Goal: Information Seeking & Learning: Learn about a topic

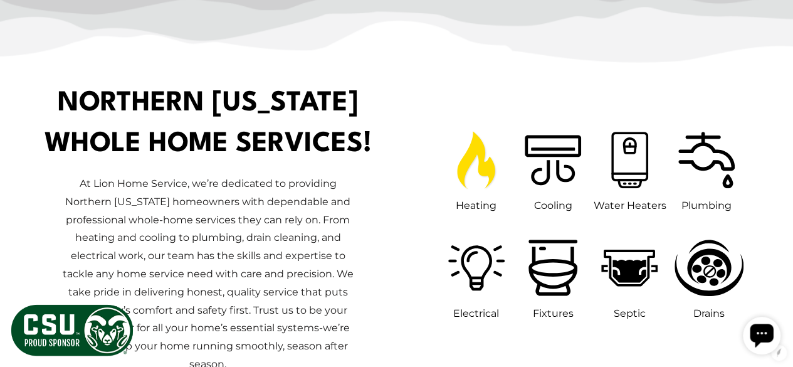
scroll to position [574, 0]
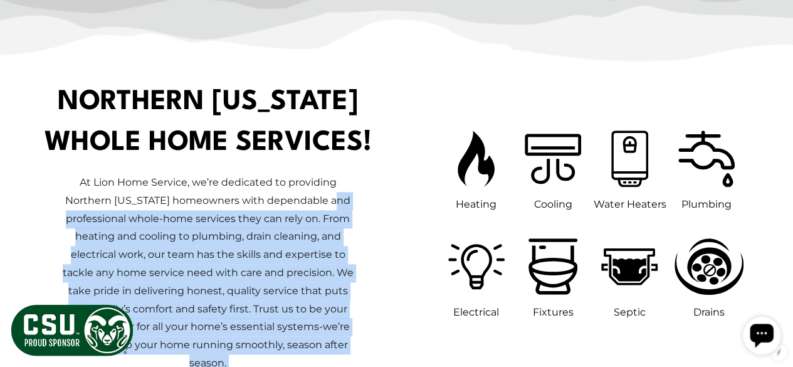
drag, startPoint x: 438, startPoint y: 188, endPoint x: 345, endPoint y: 208, distance: 94.9
click at [359, 208] on div "Northern [US_STATE] Whole Home Services!" at bounding box center [396, 237] width 754 height 310
click at [345, 208] on p "At Lion Home Service, we’re dedicated to providing Northern [US_STATE] homeowne…" at bounding box center [208, 273] width 294 height 199
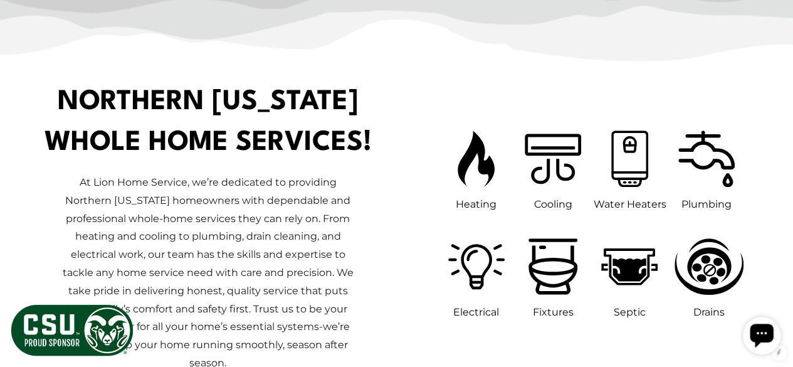
click at [341, 194] on p "At Lion Home Service, we’re dedicated to providing Northern [US_STATE] homeowne…" at bounding box center [208, 273] width 294 height 199
click at [387, 185] on div "At Lion Home Service, we’re dedicated to providing Northern [US_STATE] homeowne…" at bounding box center [207, 278] width 377 height 229
click at [354, 223] on p "At Lion Home Service, we’re dedicated to providing Northern [US_STATE] homeowne…" at bounding box center [208, 273] width 294 height 199
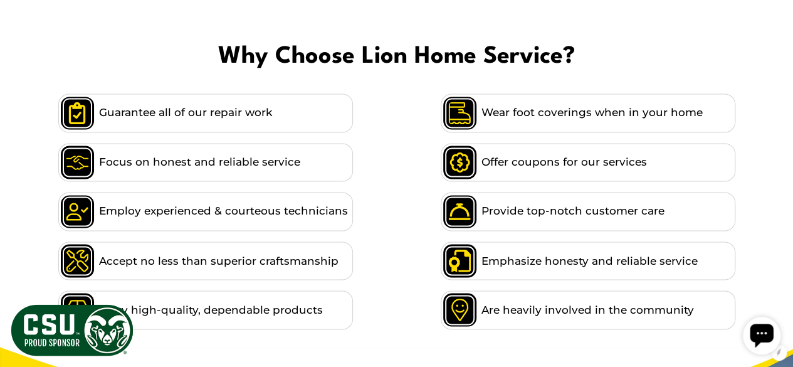
scroll to position [952, 0]
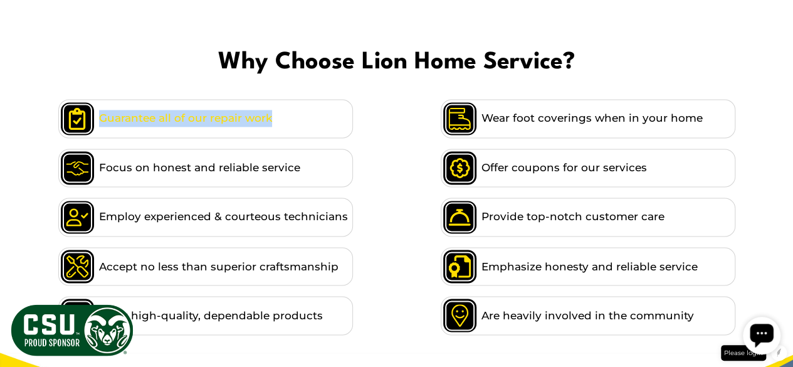
copy span "Guarantee all of our repair work"
drag, startPoint x: 367, startPoint y: 117, endPoint x: 14, endPoint y: 118, distance: 353.0
click at [14, 118] on div "Guarantee all of our repair work Wear foot coverings when in your home Focus on…" at bounding box center [396, 217] width 773 height 246
click at [202, 63] on span "Why Choose Lion Home Service?" at bounding box center [396, 63] width 773 height 38
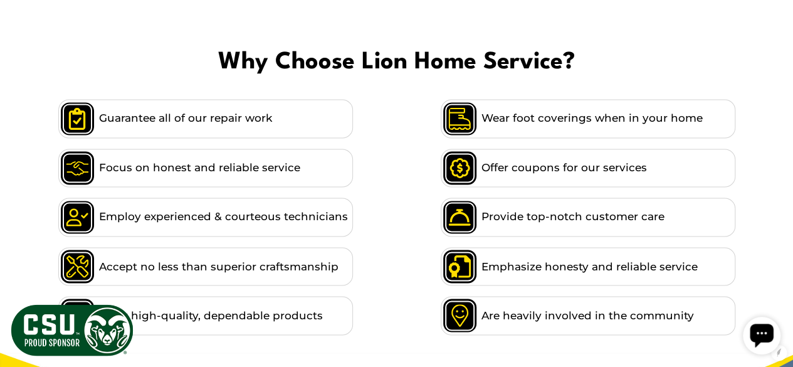
click at [189, 59] on span "Why Choose Lion Home Service?" at bounding box center [396, 63] width 773 height 38
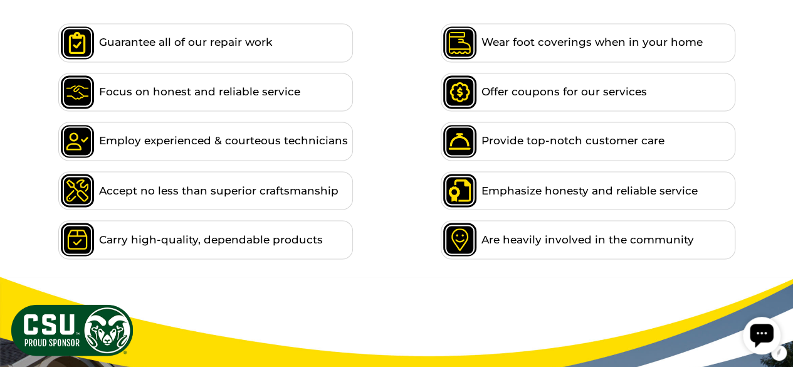
scroll to position [1017, 0]
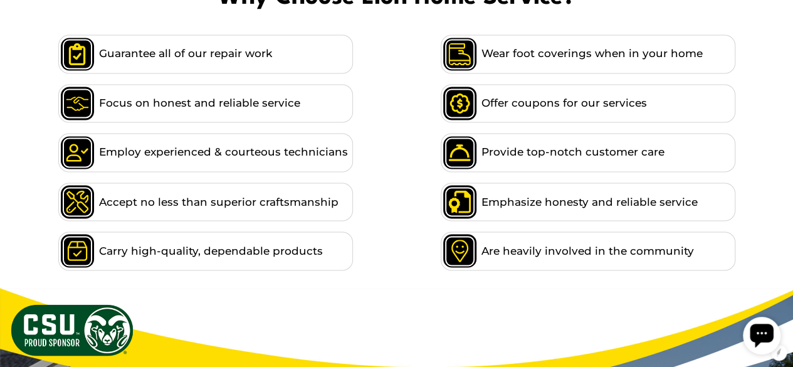
click at [405, 155] on ul "Guarantee all of our repair work Wear foot coverings when in your home Focus on…" at bounding box center [396, 152] width 677 height 246
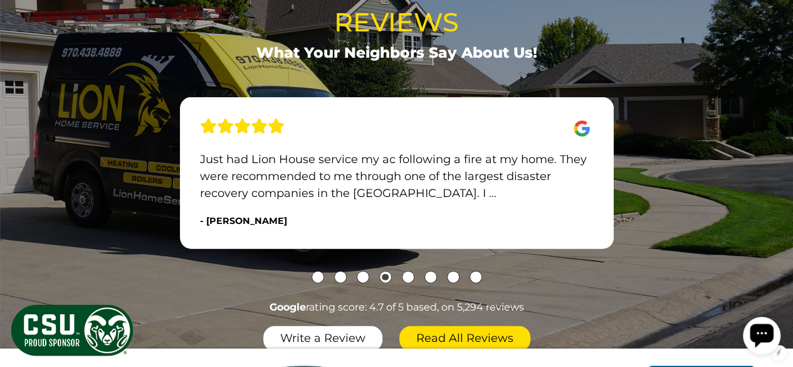
scroll to position [1447, 0]
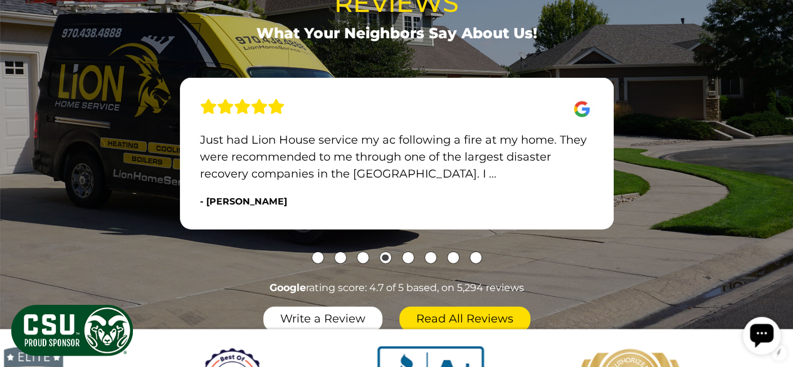
click at [372, 208] on div "Just had Lion House service my ac following a fire at my home. They were recomm…" at bounding box center [397, 154] width 434 height 152
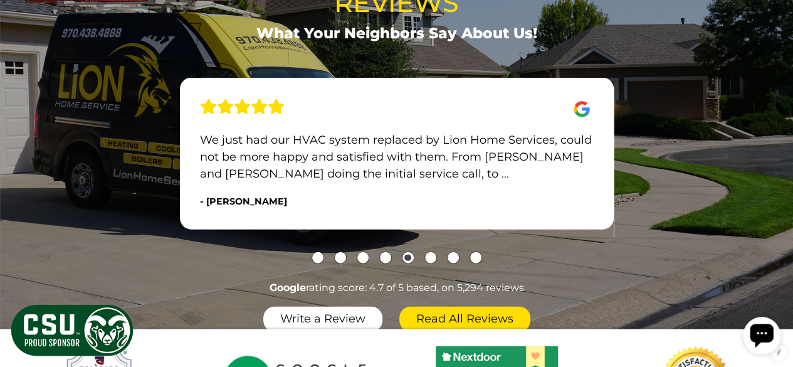
click at [238, 169] on p "We just had our HVAC system replaced by Lion Home Services, could not be more h…" at bounding box center [396, 157] width 393 height 51
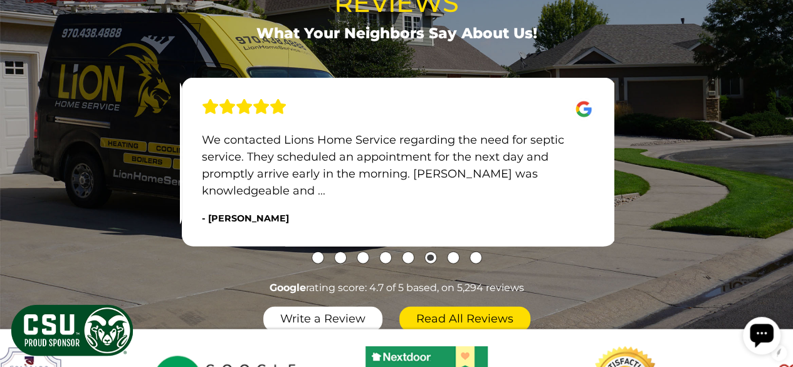
drag, startPoint x: 267, startPoint y: 152, endPoint x: 389, endPoint y: 169, distance: 122.7
click at [389, 169] on p "We contacted Lions Home Service regarding the need for septic service. They sch…" at bounding box center [398, 166] width 393 height 68
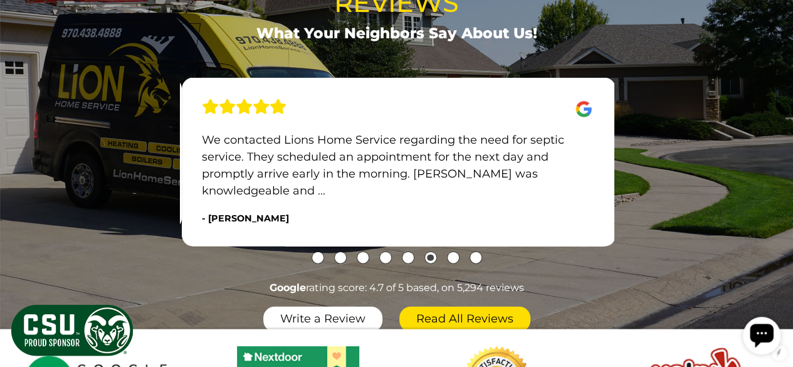
drag, startPoint x: 408, startPoint y: 164, endPoint x: 257, endPoint y: 148, distance: 151.3
click at [257, 148] on p "We contacted Lions Home Service regarding the need for septic service. They sch…" at bounding box center [398, 166] width 393 height 68
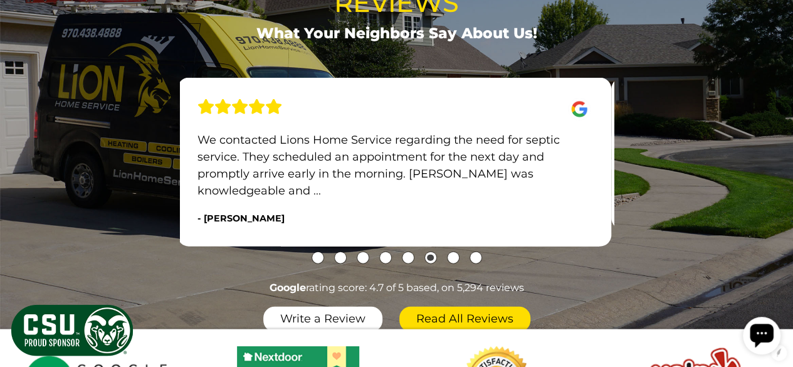
drag, startPoint x: 335, startPoint y: 144, endPoint x: 197, endPoint y: 161, distance: 139.0
click at [208, 166] on p "We contacted Lions Home Service regarding the need for septic service. They sch…" at bounding box center [393, 166] width 393 height 68
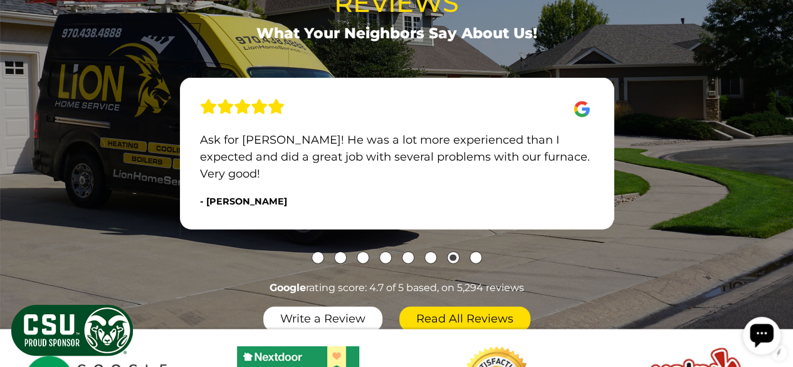
click at [210, 122] on div "Ask for [PERSON_NAME]! He was a lot more experienced than I expected and did a …" at bounding box center [397, 154] width 434 height 152
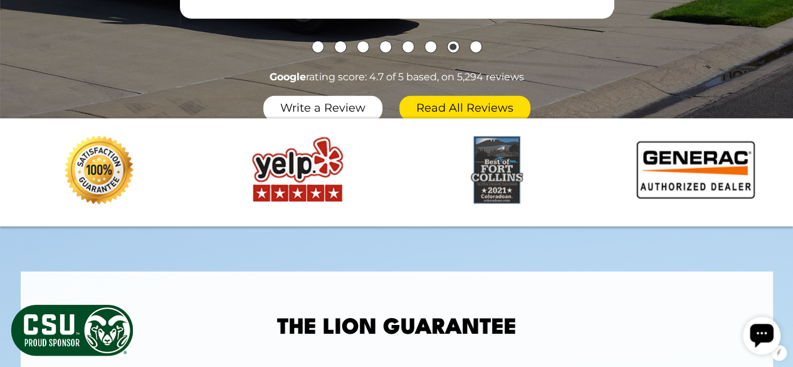
scroll to position [1681, 0]
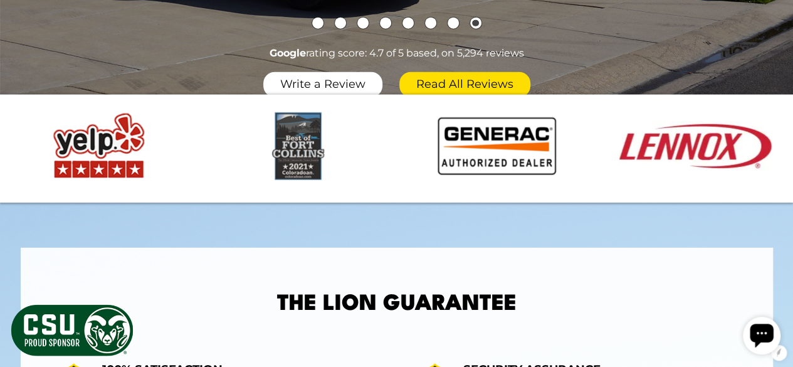
click at [414, 184] on div "slide 13" at bounding box center [496, 149] width 199 height 74
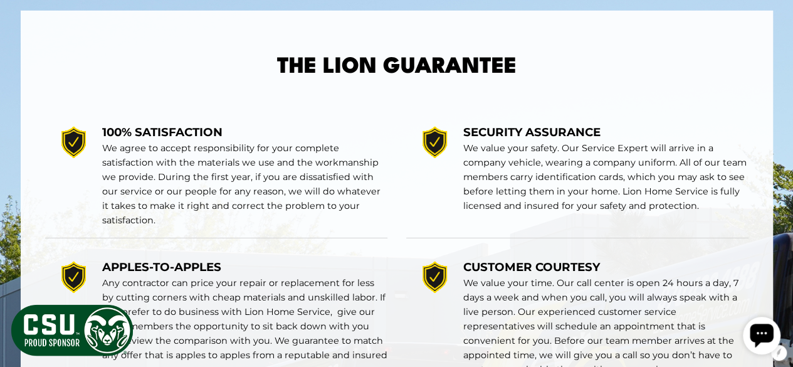
scroll to position [1919, 0]
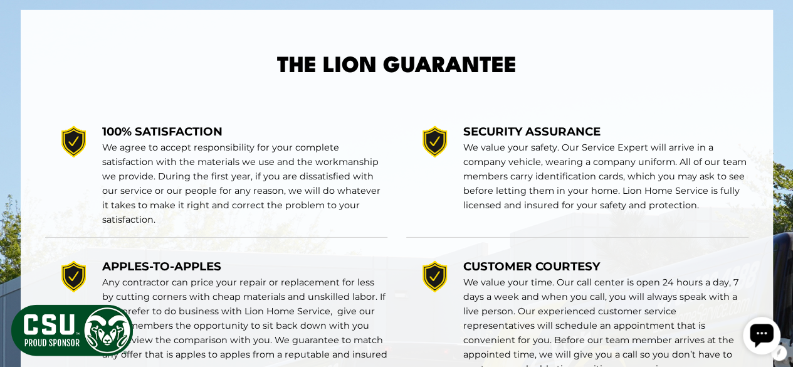
click at [377, 58] on section "The lion Guarantee" at bounding box center [396, 374] width 793 height 819
click at [290, 60] on section "The lion Guarantee" at bounding box center [396, 374] width 793 height 819
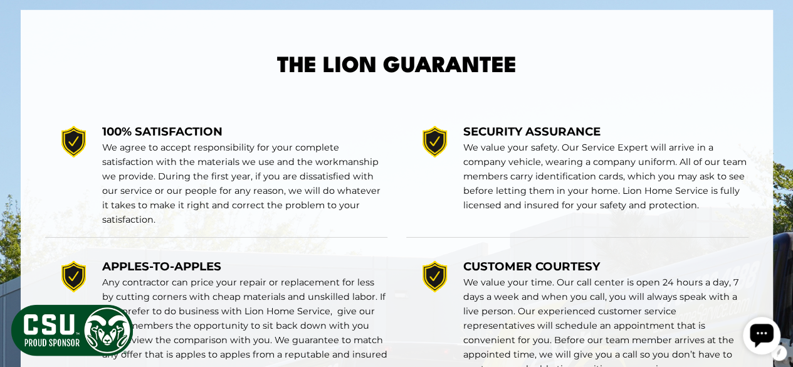
click at [290, 60] on section "The lion Guarantee" at bounding box center [396, 374] width 793 height 819
drag, startPoint x: 255, startPoint y: 60, endPoint x: 581, endPoint y: 66, distance: 325.4
click at [581, 66] on section "The lion Guarantee" at bounding box center [396, 374] width 793 height 819
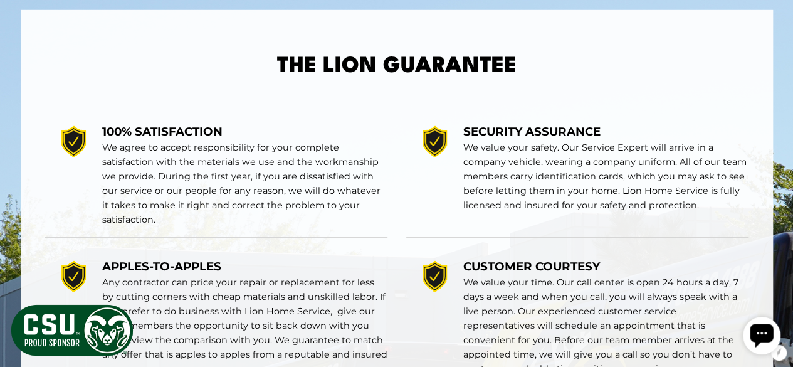
click at [581, 66] on section "The lion Guarantee" at bounding box center [396, 374] width 793 height 819
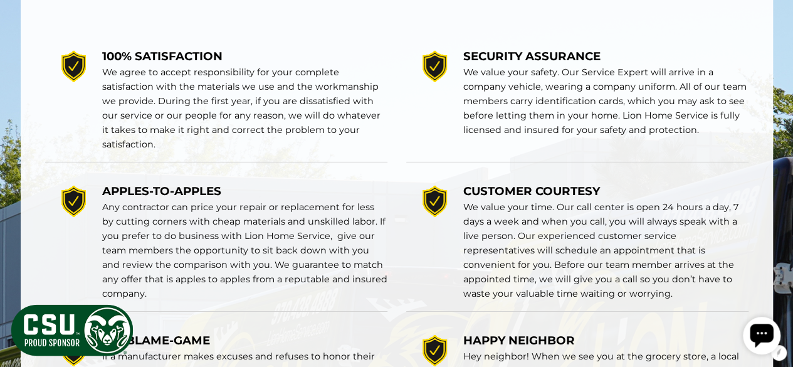
scroll to position [1996, 0]
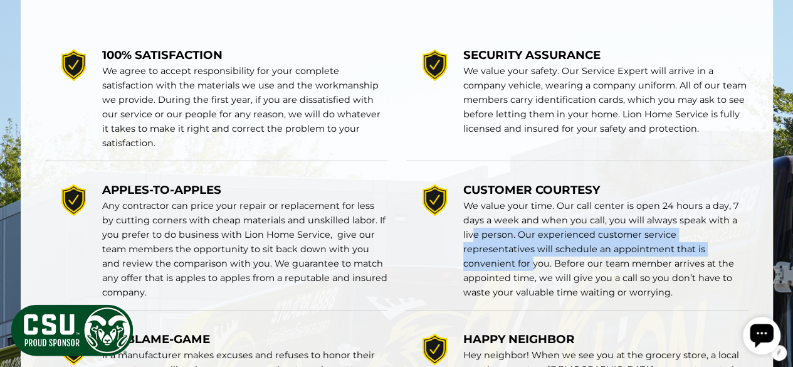
drag, startPoint x: 470, startPoint y: 239, endPoint x: 697, endPoint y: 248, distance: 227.1
click at [697, 248] on p "We value your time. Our call center is open 24 hours a day, 7 days a week and w…" at bounding box center [605, 249] width 285 height 101
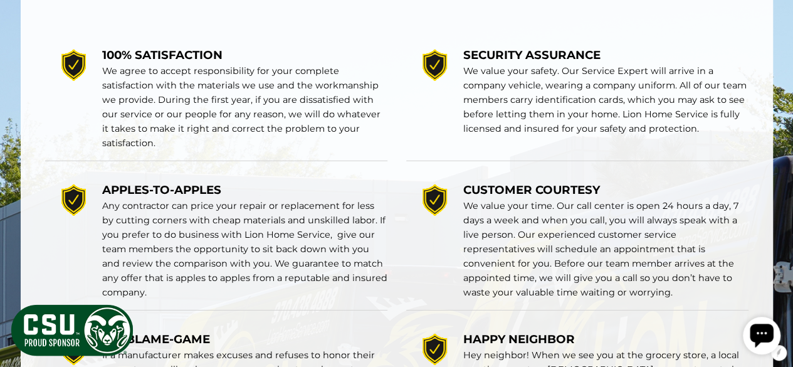
click at [512, 55] on span "SECURITY ASSURANCE" at bounding box center [531, 55] width 137 height 14
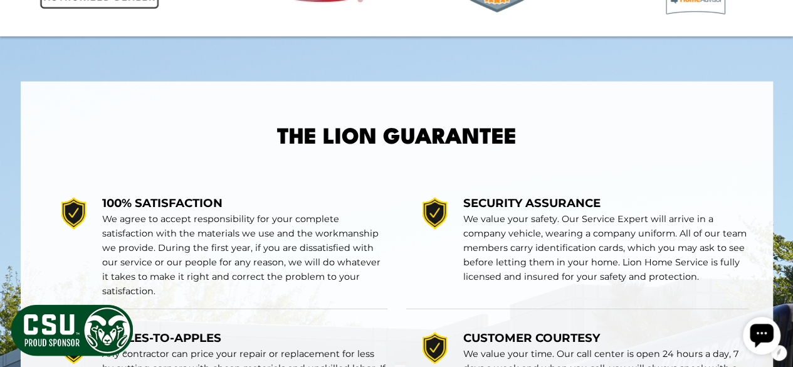
scroll to position [1847, 0]
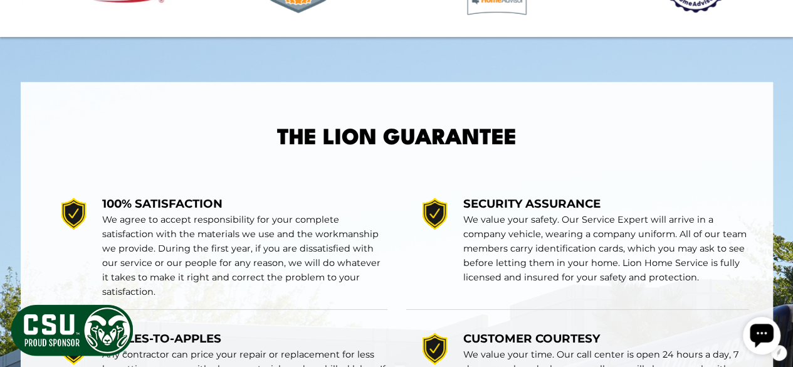
drag, startPoint x: 538, startPoint y: 141, endPoint x: 296, endPoint y: 134, distance: 242.1
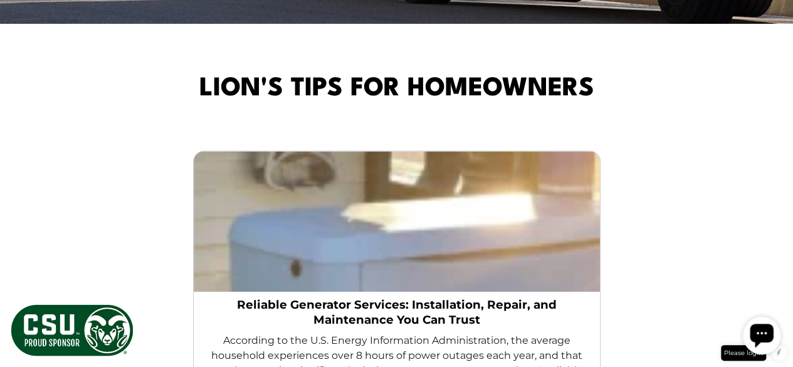
click at [357, 53] on div "Lion's Tips for Homeowners How to Keep Cool Without Overloading Your Electrical…" at bounding box center [396, 289] width 793 height 530
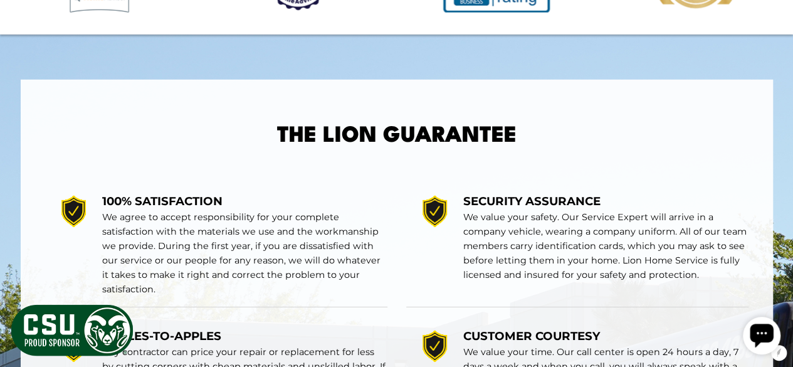
scroll to position [1849, 0]
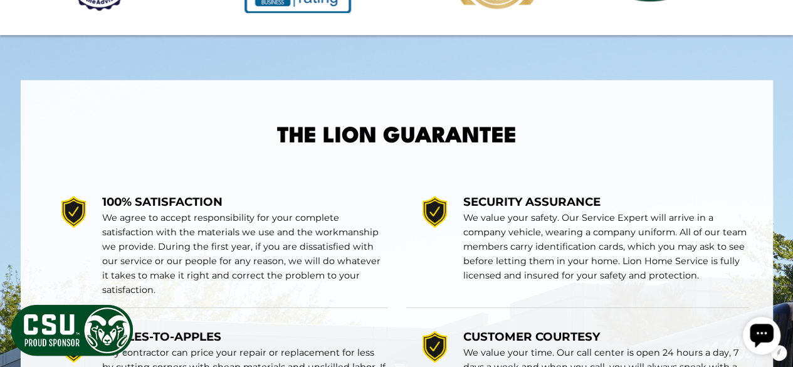
drag, startPoint x: 270, startPoint y: 118, endPoint x: 460, endPoint y: 139, distance: 190.5
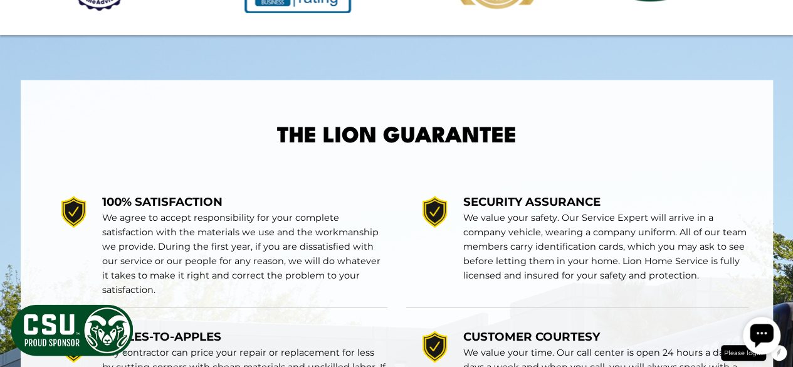
drag, startPoint x: 456, startPoint y: 137, endPoint x: 507, endPoint y: 194, distance: 76.8
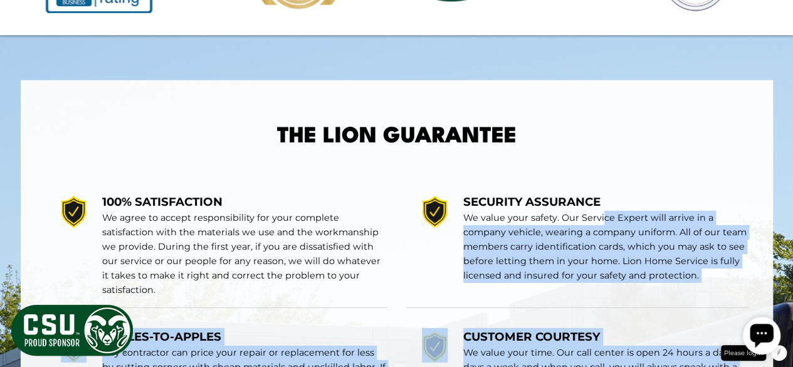
drag, startPoint x: 601, startPoint y: 215, endPoint x: 275, endPoint y: 142, distance: 334.2
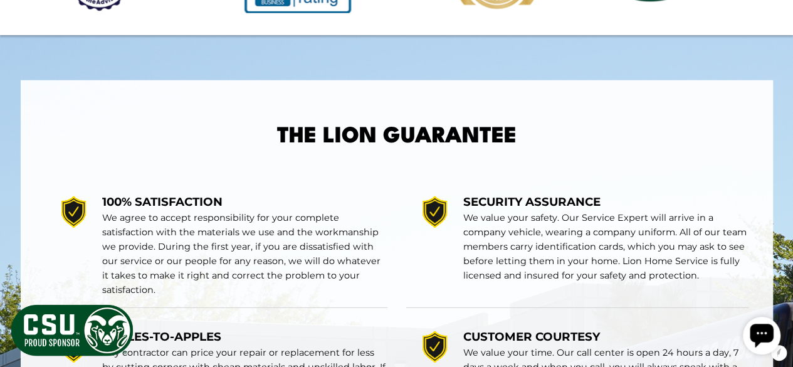
click at [101, 200] on div at bounding box center [73, 245] width 57 height 104
click at [127, 201] on span "100% SATISFACTION" at bounding box center [162, 201] width 120 height 14
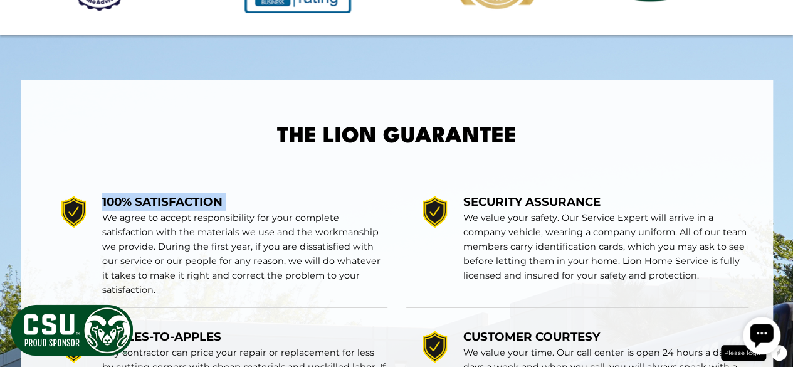
click at [127, 201] on span "100% SATISFACTION" at bounding box center [162, 201] width 120 height 14
copy div "100% SATISFACTION"
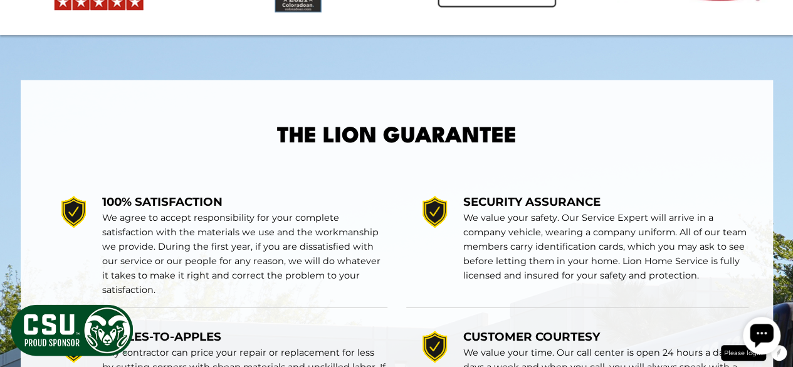
click at [205, 263] on p "We agree to accept responsibility for your complete satisfaction with the mater…" at bounding box center [244, 254] width 285 height 87
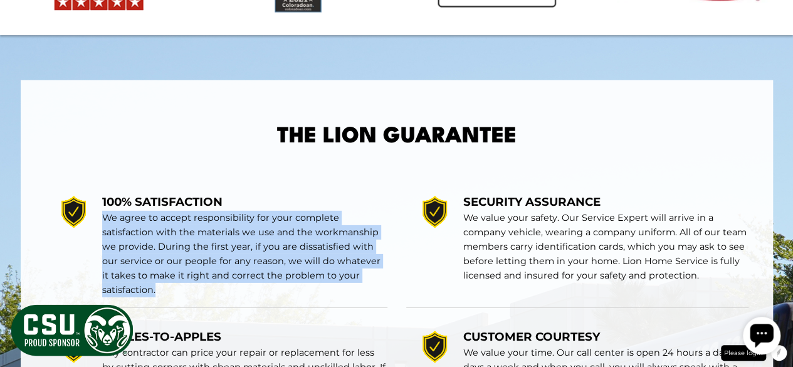
click at [205, 263] on p "We agree to accept responsibility for your complete satisfaction with the mater…" at bounding box center [244, 254] width 285 height 87
copy div "We agree to accept responsibility for your complete satisfaction with the mater…"
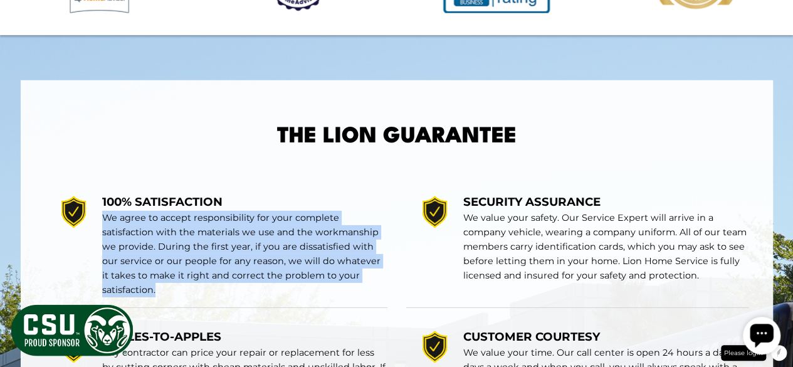
scroll to position [1890, 0]
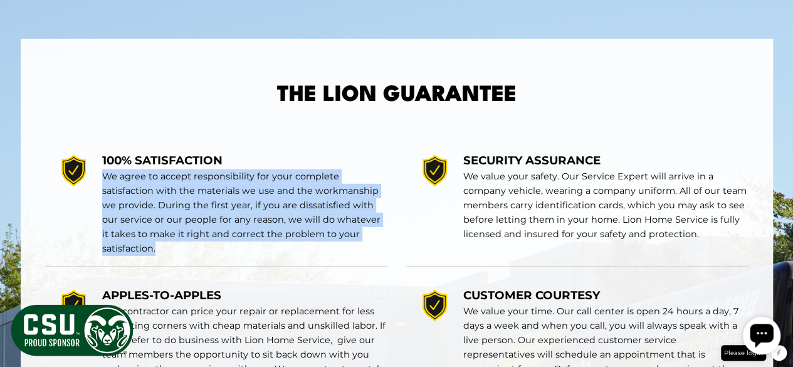
click at [187, 177] on p "We agree to accept responsibility for your complete satisfaction with the mater…" at bounding box center [244, 212] width 285 height 87
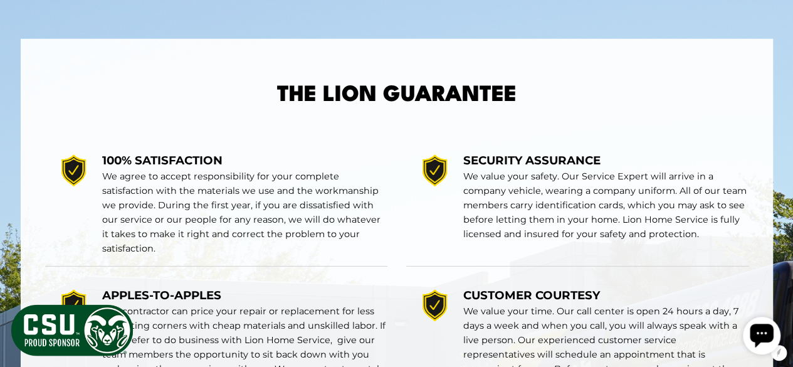
click at [527, 148] on div "SECURITY ASSURANCE We value your safety. Our Service Expert will arrive in a co…" at bounding box center [577, 204] width 342 height 125
click at [526, 155] on span "SECURITY ASSURANCE" at bounding box center [531, 160] width 137 height 14
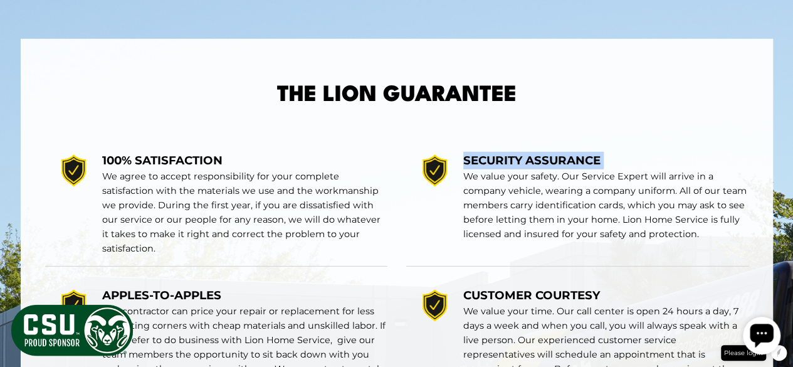
click at [526, 155] on span "SECURITY ASSURANCE" at bounding box center [531, 160] width 137 height 14
copy div "SECURITY ASSURANCE"
click at [510, 204] on p "We value your safety. Our Service Expert will arrive in a company vehicle, wear…" at bounding box center [605, 205] width 285 height 72
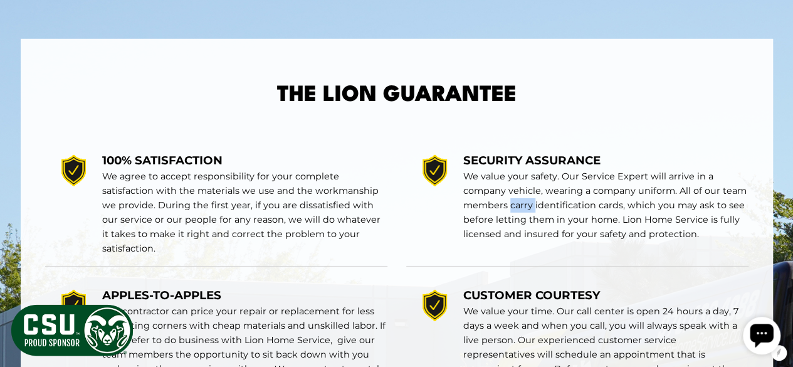
click at [510, 204] on p "We value your safety. Our Service Expert will arrive in a company vehicle, wear…" at bounding box center [605, 205] width 285 height 72
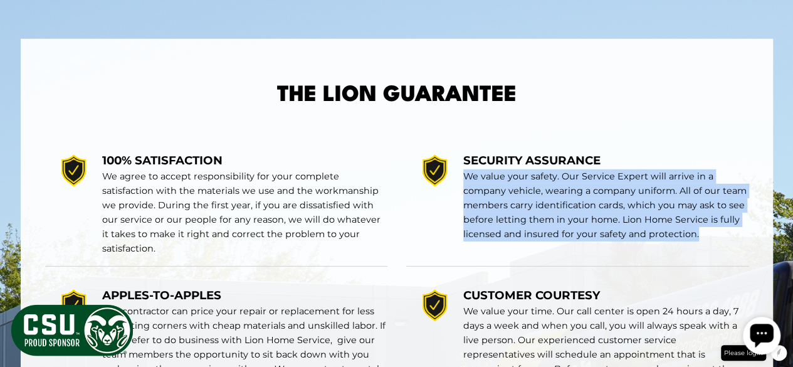
click at [510, 204] on p "We value your safety. Our Service Expert will arrive in a company vehicle, wear…" at bounding box center [605, 205] width 285 height 72
copy div "We value your safety. Our Service Expert will arrive in a company vehicle, wear…"
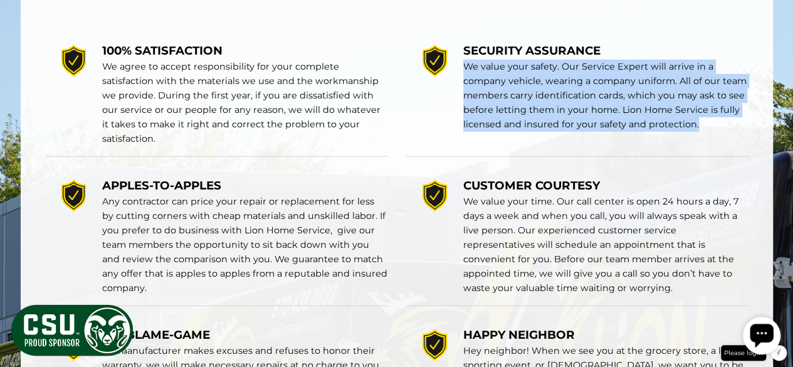
scroll to position [2002, 0]
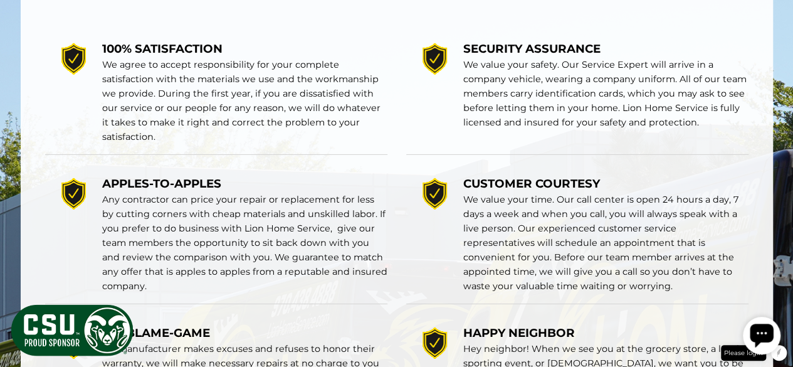
click at [152, 174] on div "APPLES-TO-APPLES Any contractor can price your repair or replacement for less b…" at bounding box center [216, 234] width 342 height 139
copy div "APPLES-TO-APPLES"
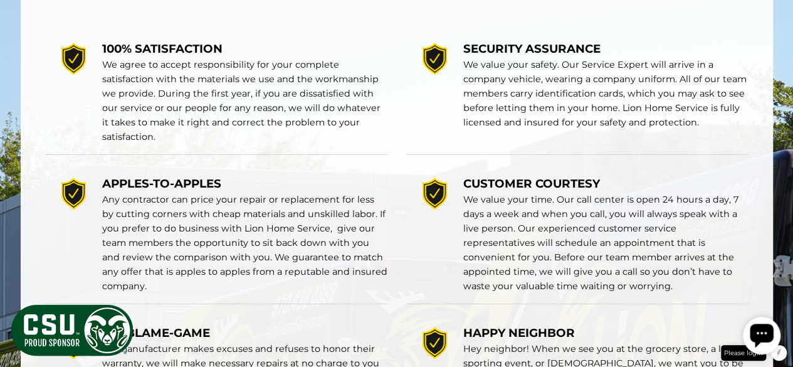
click at [161, 221] on p "Any contractor can price your repair or replacement for less by cutting corners…" at bounding box center [244, 242] width 285 height 101
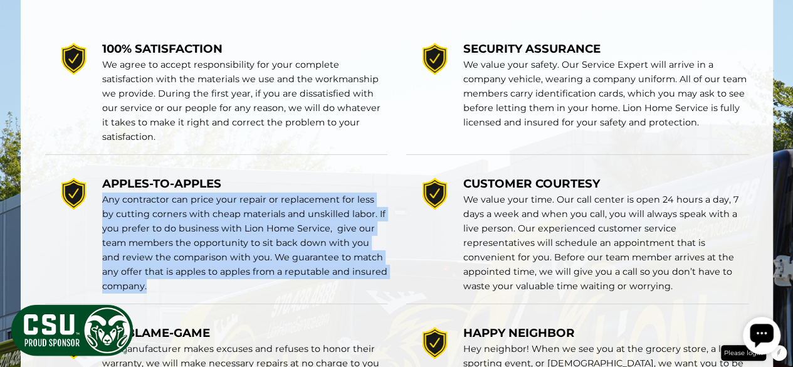
click at [161, 221] on p "Any contractor can price your repair or replacement for less by cutting corners…" at bounding box center [244, 242] width 285 height 101
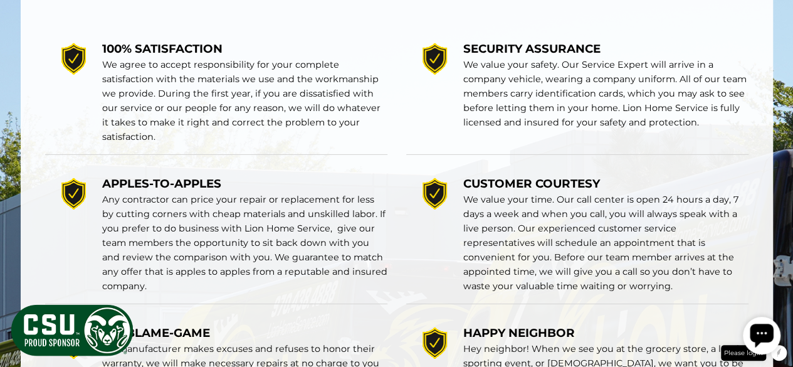
click at [511, 180] on span "CUSTOMER COURTESY" at bounding box center [531, 183] width 137 height 14
copy div "CUSTOMER COURTESY"
click at [510, 234] on p "We value your time. Our call center is open 24 hours a day, 7 days a week and w…" at bounding box center [605, 242] width 285 height 101
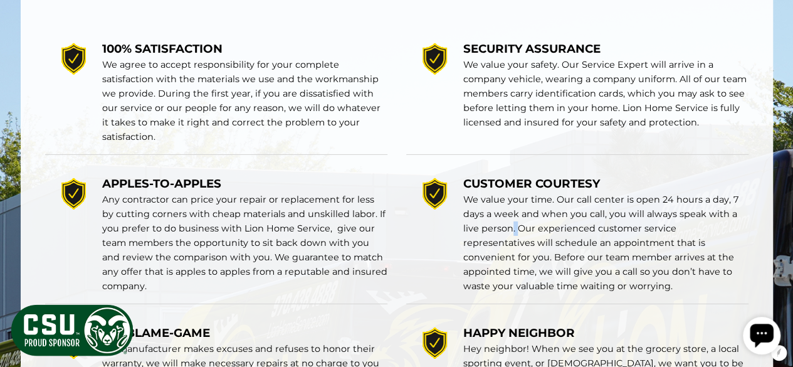
click at [510, 234] on p "We value your time. Our call center is open 24 hours a day, 7 days a week and w…" at bounding box center [605, 242] width 285 height 101
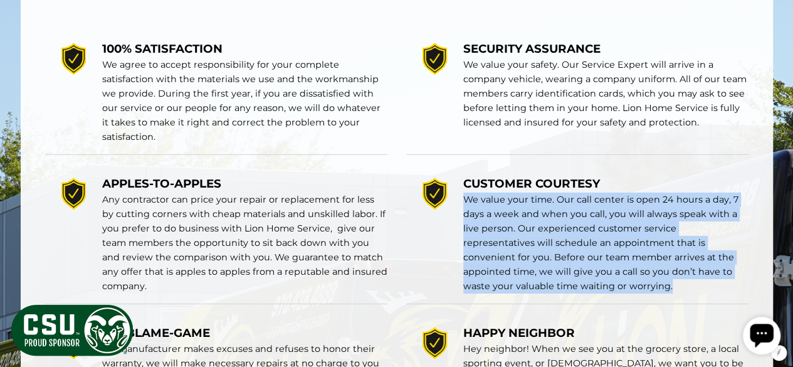
click at [510, 234] on p "We value your time. Our call center is open 24 hours a day, 7 days a week and w…" at bounding box center [605, 242] width 285 height 101
copy div "We value your time. Our call center is open 24 hours a day, 7 days a week and w…"
click at [365, 175] on div "APPLES-TO-APPLES Any contractor can price your repair or replacement for less b…" at bounding box center [216, 234] width 342 height 139
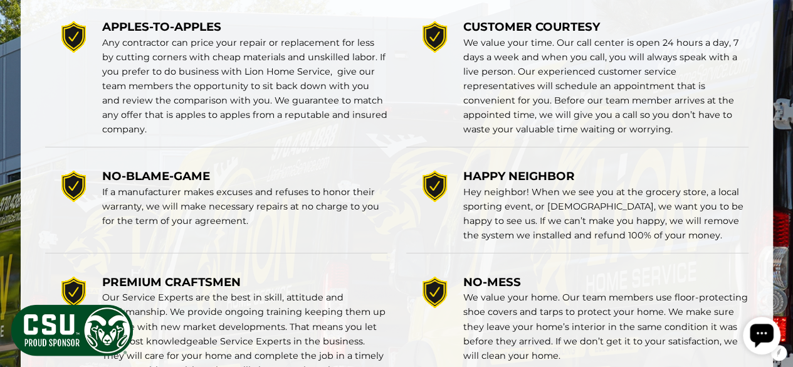
scroll to position [2159, 0]
click at [154, 165] on div "NO-BLAME-GAME If a manufacturer makes excuses and refuses to honor their warran…" at bounding box center [216, 205] width 342 height 96
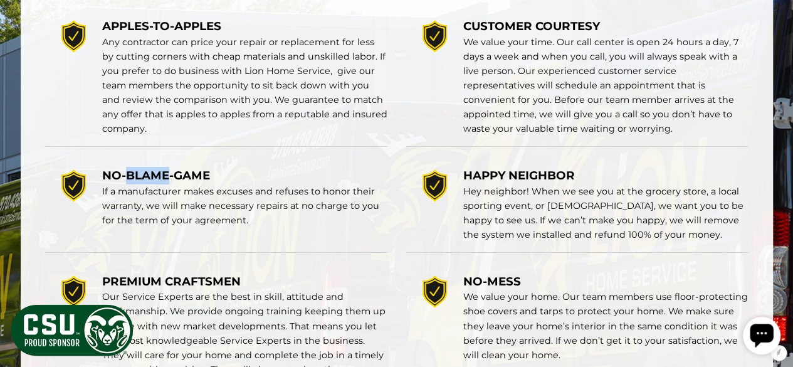
click at [154, 165] on div "NO-BLAME-GAME If a manufacturer makes excuses and refuses to honor their warran…" at bounding box center [216, 205] width 342 height 96
click at [160, 170] on span "NO-BLAME-GAME" at bounding box center [156, 175] width 108 height 14
click at [218, 196] on p "If a manufacturer makes excuses and refuses to honor their warranty, we will ma…" at bounding box center [244, 205] width 285 height 43
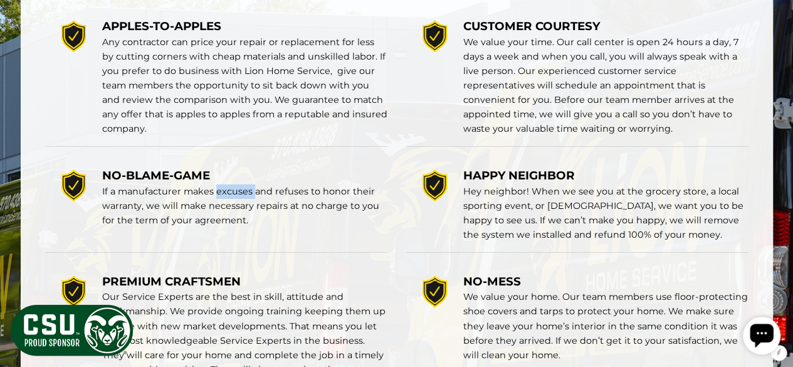
click at [218, 196] on p "If a manufacturer makes excuses and refuses to honor their warranty, we will ma…" at bounding box center [244, 205] width 285 height 43
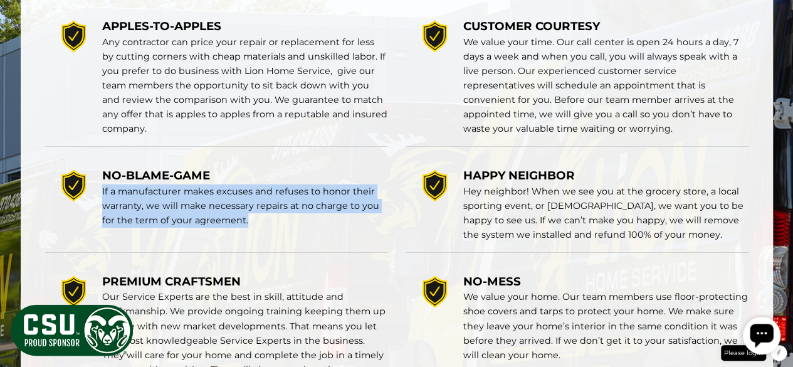
click at [218, 196] on p "If a manufacturer makes excuses and refuses to honor their warranty, we will ma…" at bounding box center [244, 205] width 285 height 43
copy div "If a manufacturer makes excuses and refuses to honor their warranty, we will ma…"
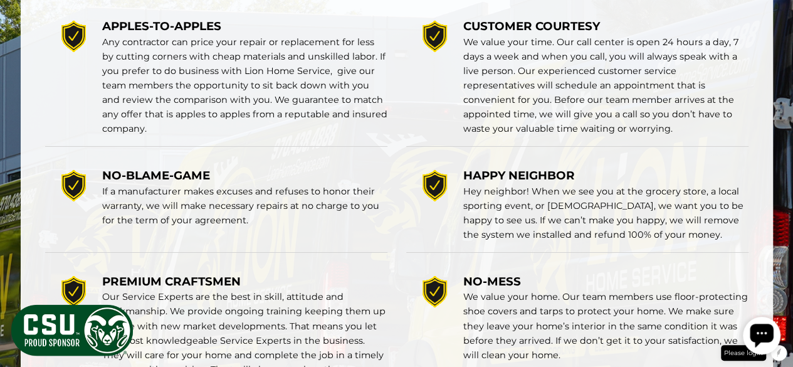
click at [502, 175] on span "HAPPY NEIGHBOR" at bounding box center [519, 175] width 112 height 14
copy div "HAPPY NEIGHBOR"
click at [534, 220] on p "Hey neighbor! When we see you at the grocery store, a local sporting event, or …" at bounding box center [605, 213] width 285 height 58
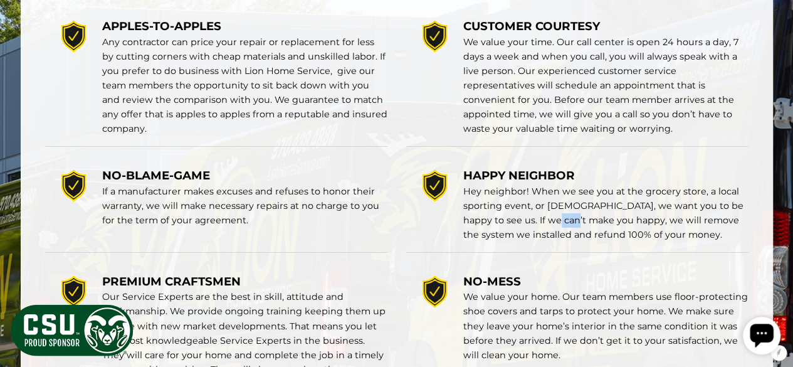
click at [534, 220] on p "Hey neighbor! When we see you at the grocery store, a local sporting event, or …" at bounding box center [605, 213] width 285 height 58
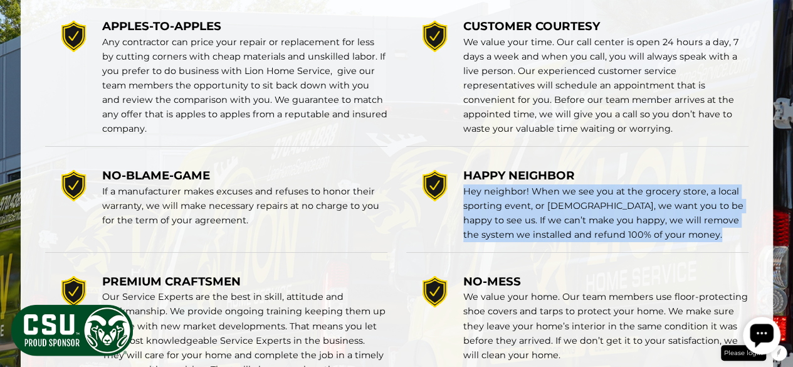
click at [534, 220] on p "Hey neighbor! When we see you at the grocery store, a local sporting event, or …" at bounding box center [605, 213] width 285 height 58
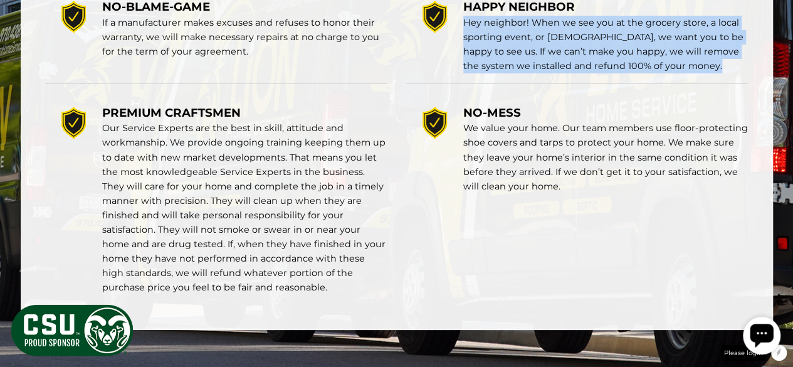
scroll to position [2328, 0]
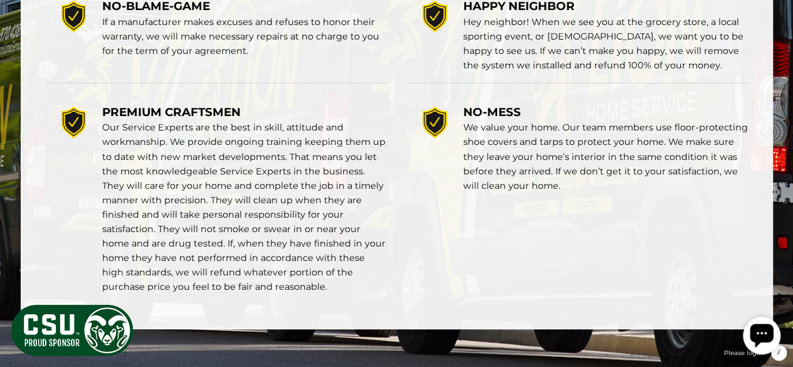
click at [149, 106] on span "PREMIUM CRAFTSMEN" at bounding box center [171, 112] width 139 height 14
click at [262, 184] on p "Our Service Experts are the best in skill, attitude and workmanship. We provide…" at bounding box center [244, 207] width 285 height 174
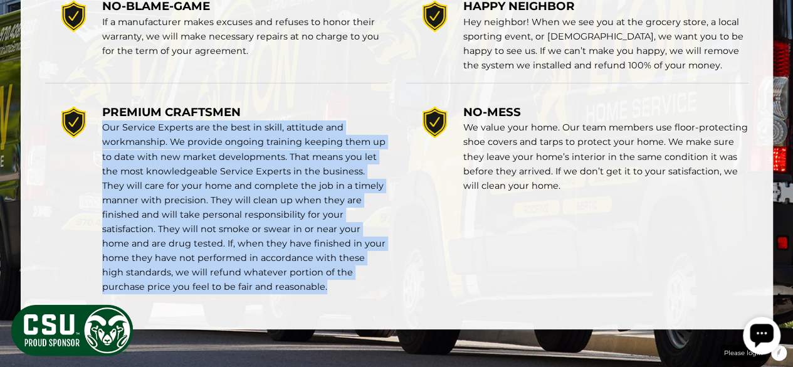
click at [262, 184] on p "Our Service Experts are the best in skill, attitude and workmanship. We provide…" at bounding box center [244, 207] width 285 height 174
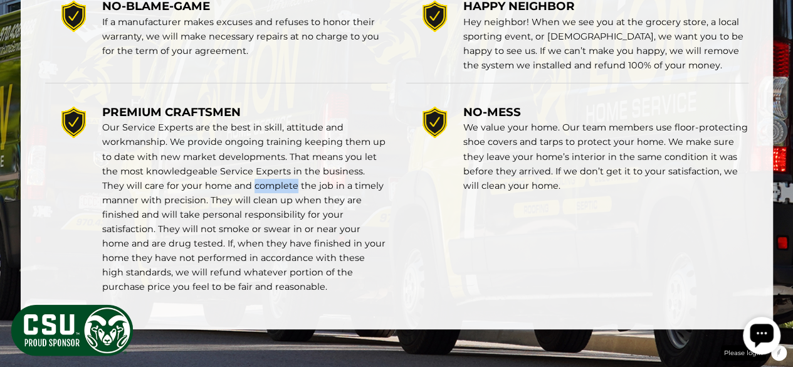
click at [262, 184] on p "Our Service Experts are the best in skill, attitude and workmanship. We provide…" at bounding box center [244, 207] width 285 height 174
click at [239, 200] on p "Our Service Experts are the best in skill, attitude and workmanship. We provide…" at bounding box center [244, 207] width 285 height 174
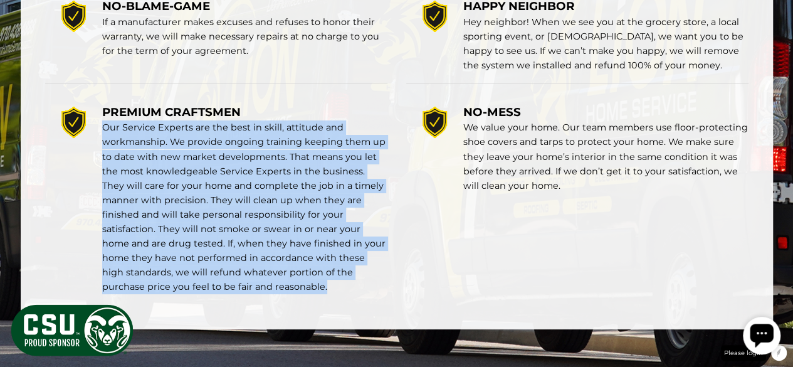
click at [239, 200] on p "Our Service Experts are the best in skill, attitude and workmanship. We provide…" at bounding box center [244, 207] width 285 height 174
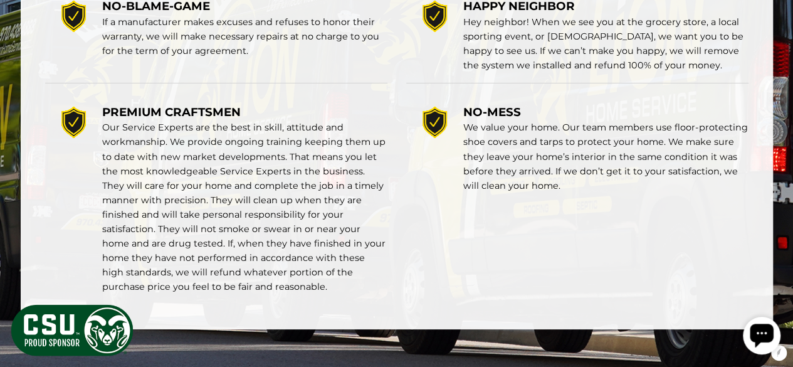
click at [555, 131] on p "We value your home. Our team members use floor-protecting shoe covers and tarps…" at bounding box center [605, 156] width 285 height 72
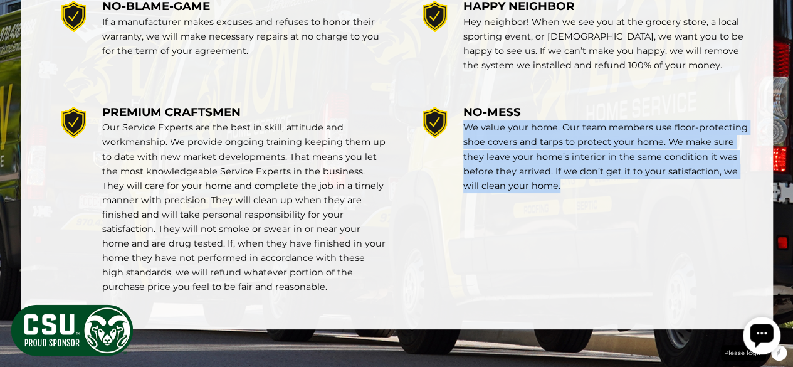
click at [555, 131] on p "We value your home. Our team members use floor-protecting shoe covers and tarps…" at bounding box center [605, 156] width 285 height 72
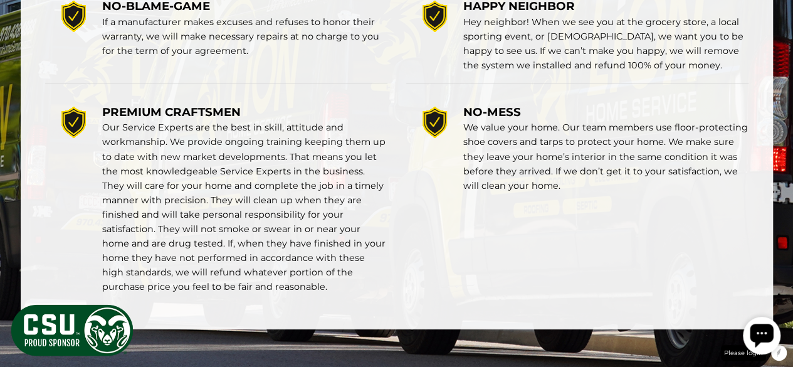
click at [463, 112] on span "NO-MESS" at bounding box center [492, 112] width 58 height 14
click at [512, 127] on p "We value your home. Our team members use floor-protecting shoe covers and tarps…" at bounding box center [605, 156] width 285 height 72
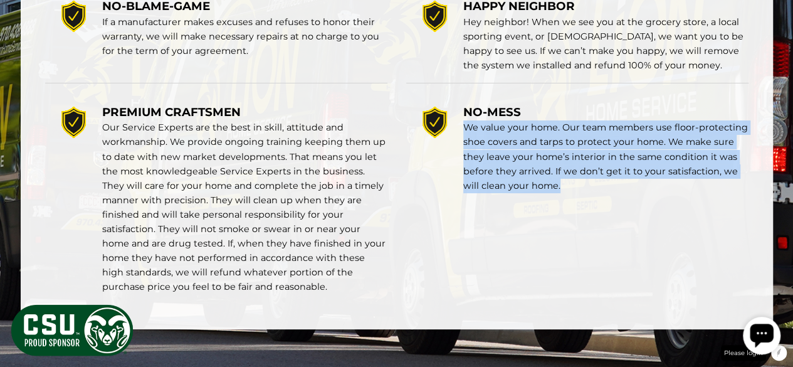
click at [512, 127] on p "We value your home. Our team members use floor-protecting shoe covers and tarps…" at bounding box center [605, 156] width 285 height 72
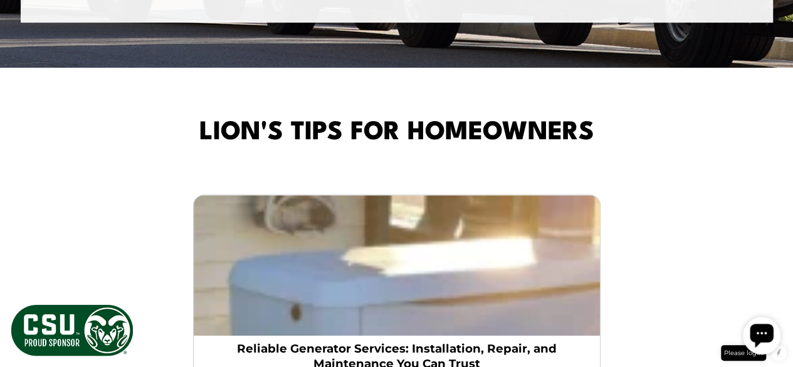
scroll to position [2634, 0]
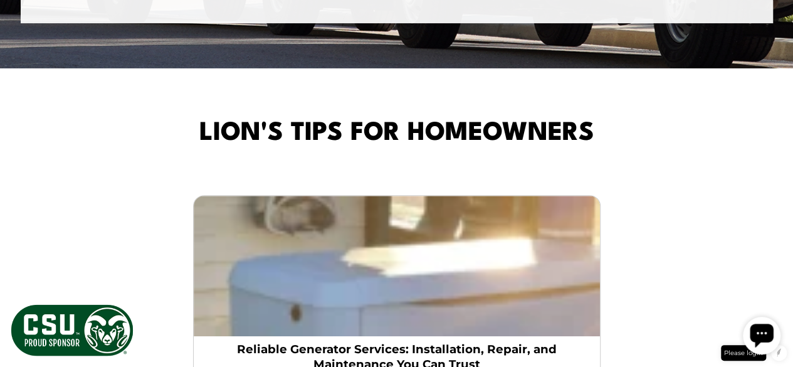
click at [387, 106] on div "Lion's Tips for Homeowners How to Keep Cool Without Overloading Your Electrical…" at bounding box center [396, 333] width 793 height 530
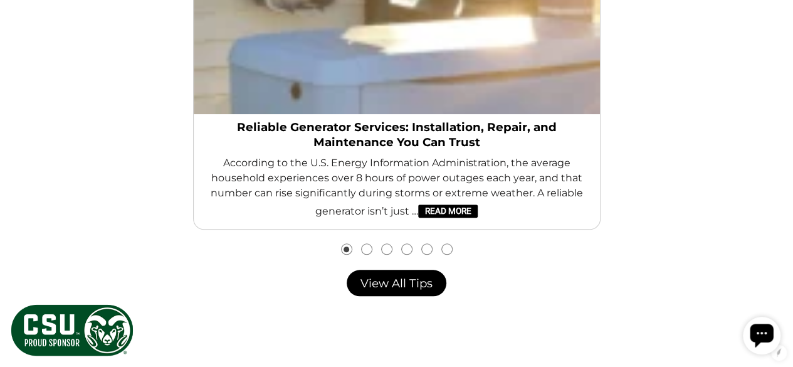
scroll to position [2857, 0]
click at [369, 249] on button "Go to slide 2" at bounding box center [367, 248] width 10 height 10
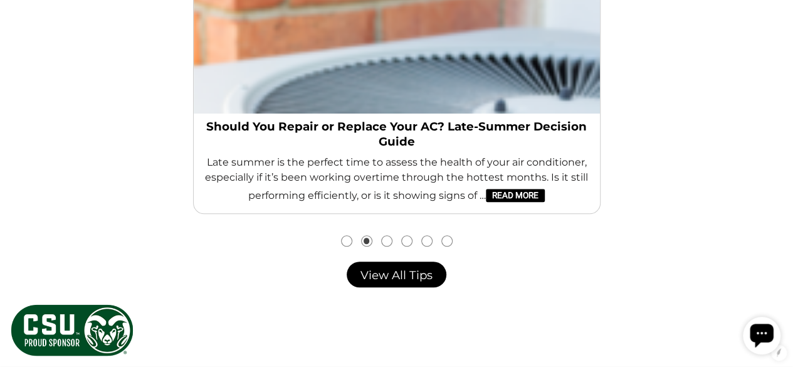
click at [373, 250] on div "Lion's Tips for Homeowners How to Keep Cool Without Overloading Your Electrical…" at bounding box center [396, 87] width 773 height 392
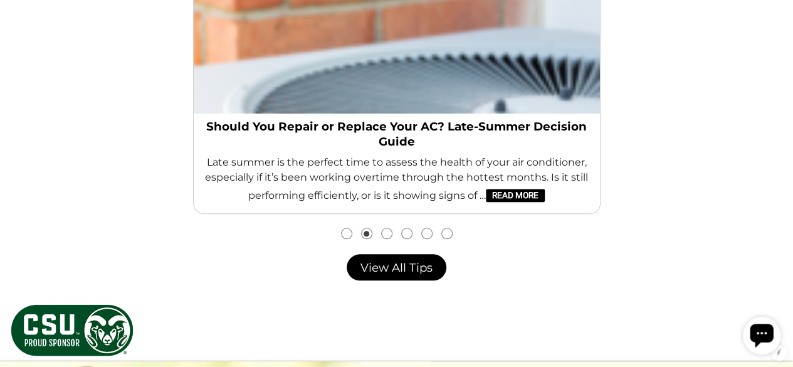
click at [397, 231] on li "Go to slide 4" at bounding box center [407, 233] width 20 height 10
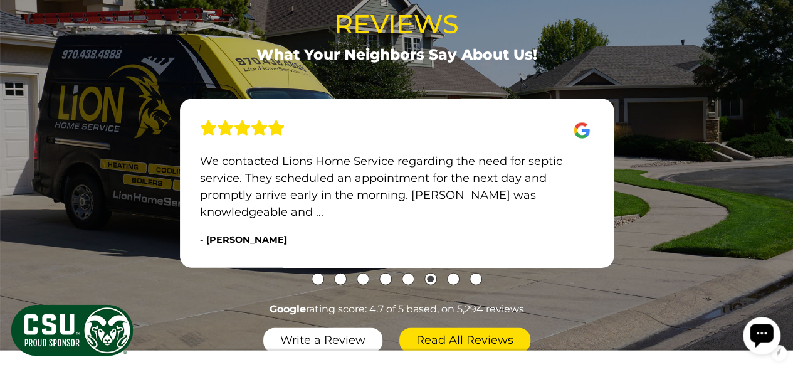
scroll to position [1439, 0]
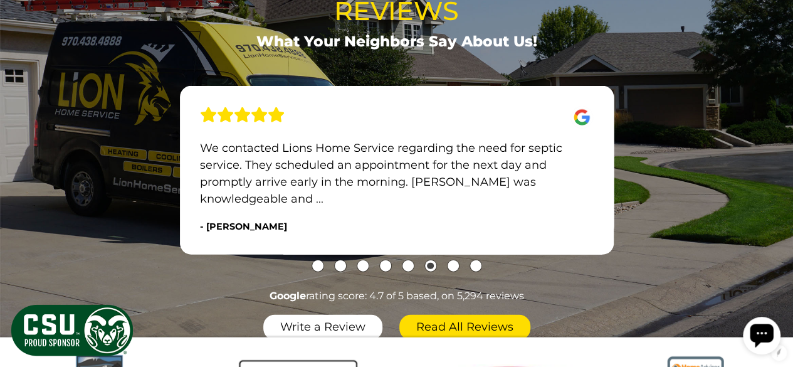
click at [581, 113] on img "slide 6" at bounding box center [582, 118] width 23 height 22
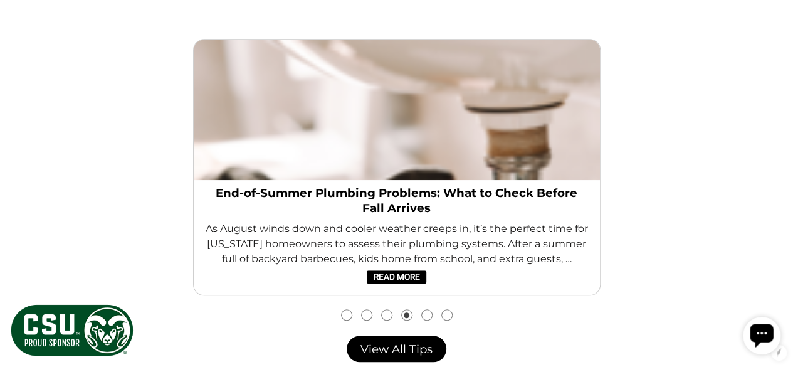
scroll to position [2807, 0]
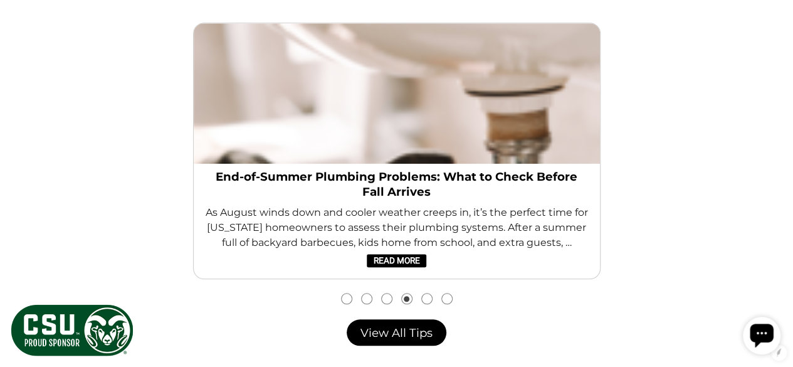
click at [425, 298] on button "Go to slide 5" at bounding box center [427, 298] width 10 height 10
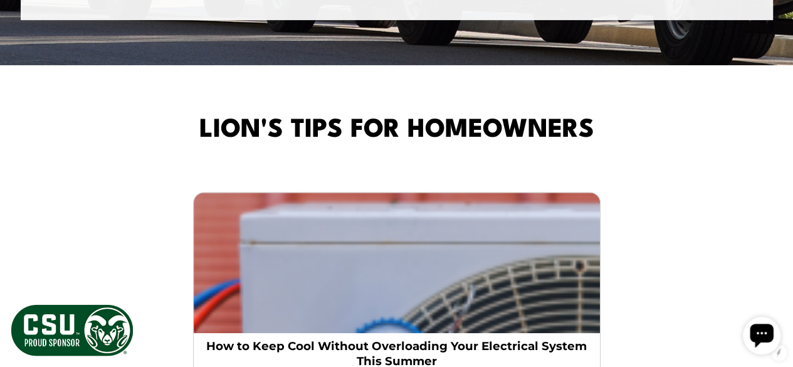
scroll to position [2639, 0]
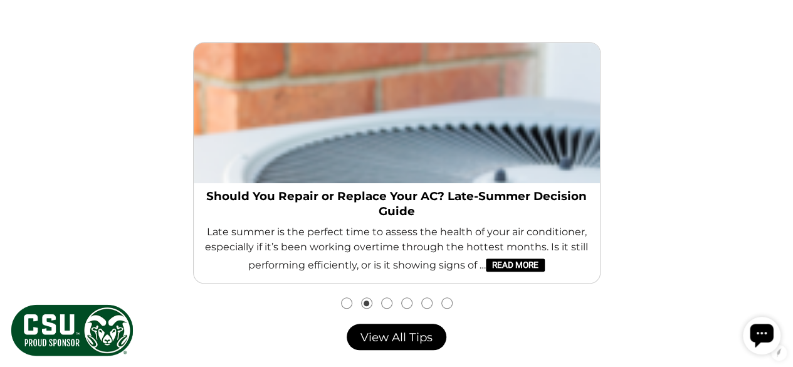
scroll to position [2786, 0]
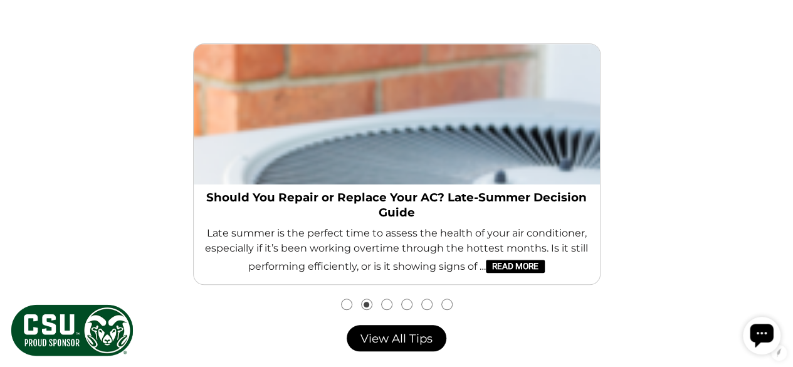
click at [349, 308] on button "Go to slide 1" at bounding box center [347, 304] width 10 height 10
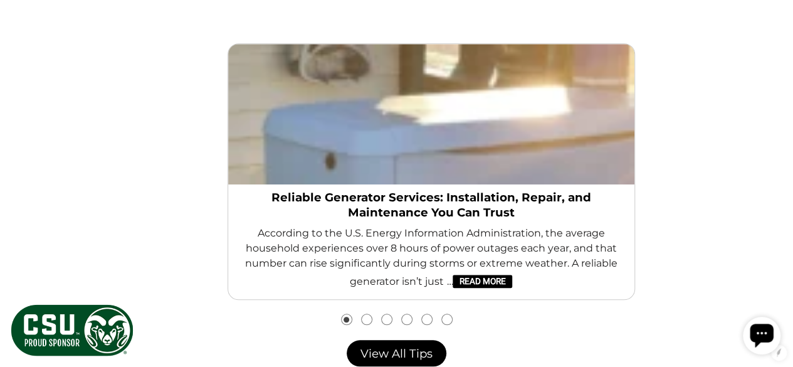
drag, startPoint x: 167, startPoint y: 191, endPoint x: 202, endPoint y: 214, distance: 41.2
click at [202, 214] on div "Reliable Generator Services: Installation, Repair, and Maintenance You Can Trus…" at bounding box center [432, 171] width 502 height 256
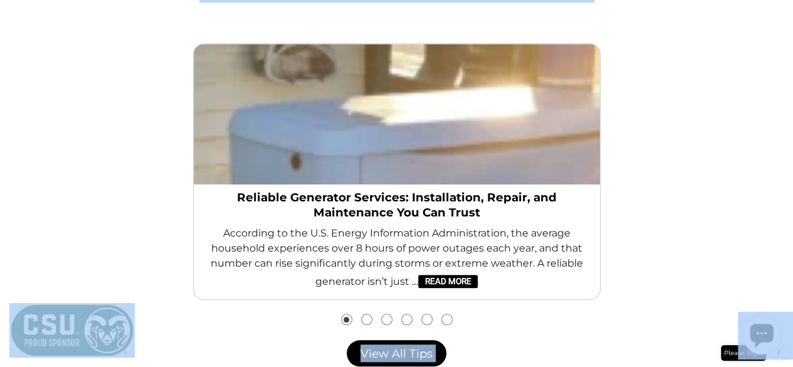
click at [673, 164] on div "Lion's Tips for Homeowners How to Keep Cool Without Overloading Your Electrical…" at bounding box center [396, 162] width 773 height 400
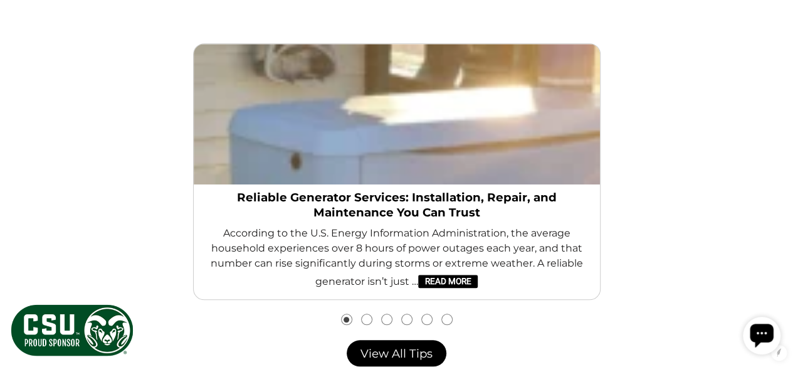
click at [130, 214] on div "Lion's Tips for Homeowners How to Keep Cool Without Overloading Your Electrical…" at bounding box center [396, 162] width 773 height 400
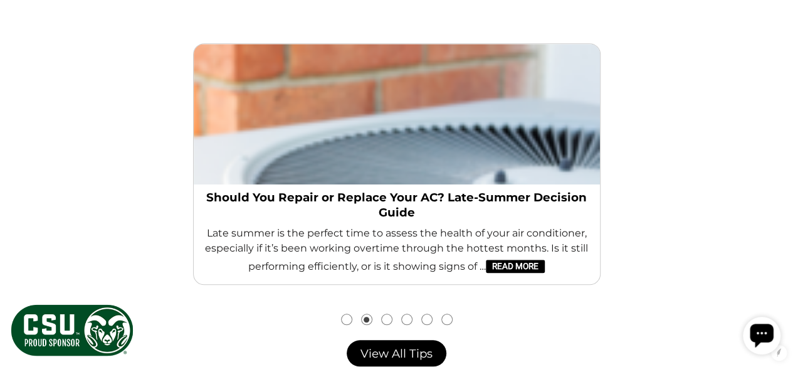
drag, startPoint x: 300, startPoint y: 233, endPoint x: 117, endPoint y: 257, distance: 184.7
click at [117, 257] on div "Lion's Tips for Homeowners How to Keep Cool Without Overloading Your Electrical…" at bounding box center [396, 162] width 773 height 400
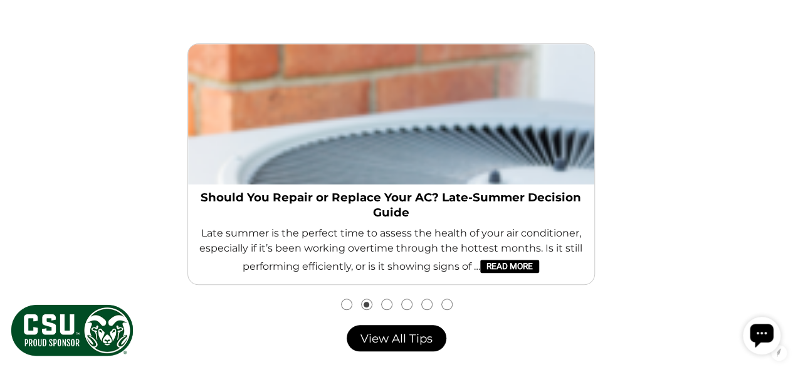
drag, startPoint x: 377, startPoint y: 210, endPoint x: 154, endPoint y: 209, distance: 223.8
click at [198, 210] on link "Should You Repair or Replace Your AC? Late-Summer Decision Guide" at bounding box center [391, 205] width 386 height 30
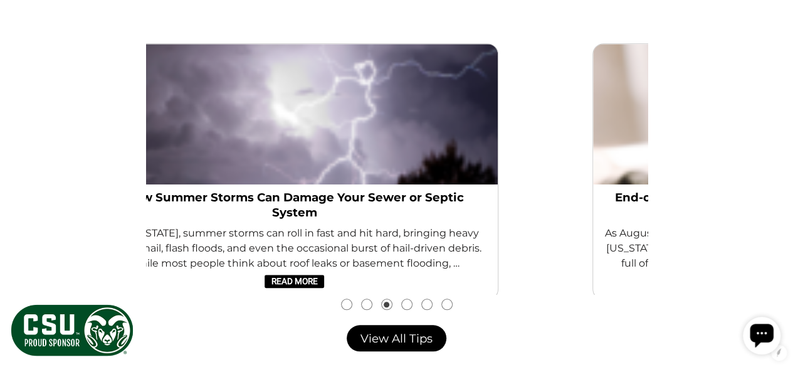
drag, startPoint x: 258, startPoint y: 150, endPoint x: 31, endPoint y: 166, distance: 228.2
click at [100, 158] on div "Lion's Tips for Homeowners How to Keep Cool Without Overloading Your Electrical…" at bounding box center [396, 154] width 773 height 385
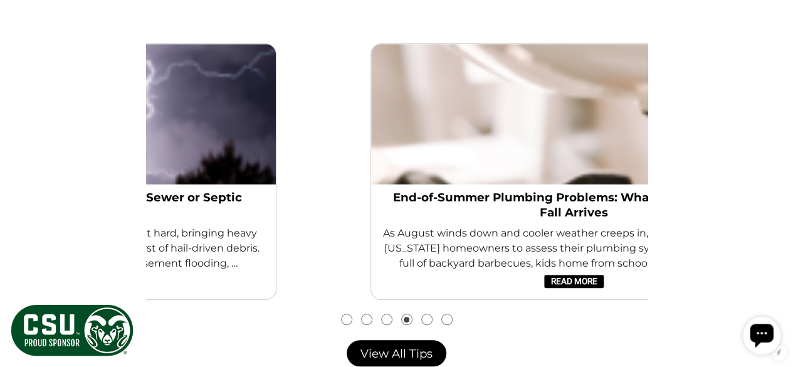
drag, startPoint x: 247, startPoint y: 144, endPoint x: 492, endPoint y: 102, distance: 248.1
click at [492, 102] on img "slide 4 (centered)" at bounding box center [574, 114] width 406 height 140
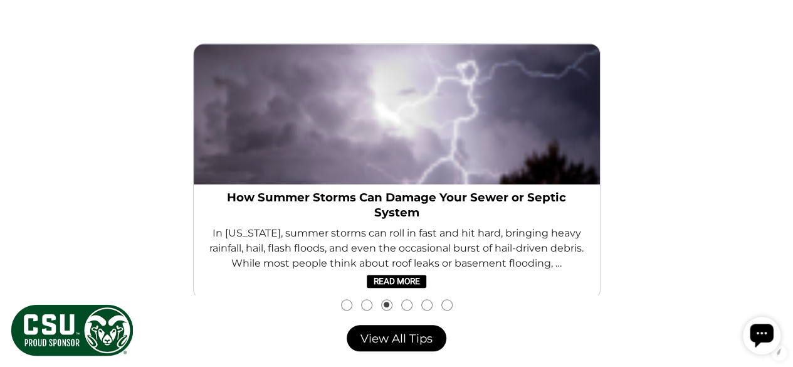
drag, startPoint x: 314, startPoint y: 125, endPoint x: 614, endPoint y: 90, distance: 302.3
click at [600, 90] on img "slide 3 (centered)" at bounding box center [397, 114] width 406 height 140
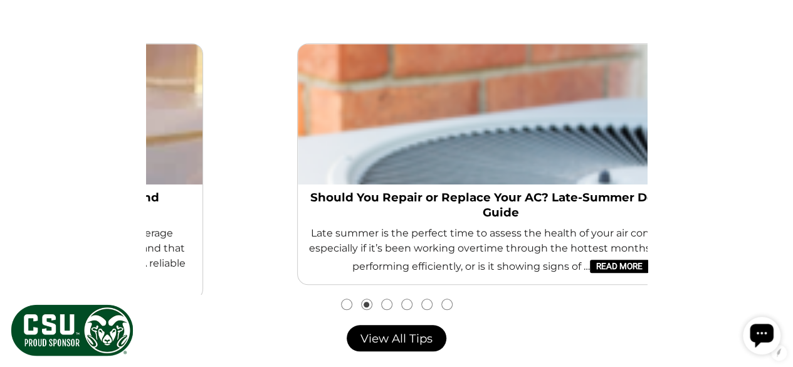
drag, startPoint x: 357, startPoint y: 150, endPoint x: 593, endPoint y: 134, distance: 236.2
click at [593, 134] on img "slide 2 (centered)" at bounding box center [501, 114] width 406 height 140
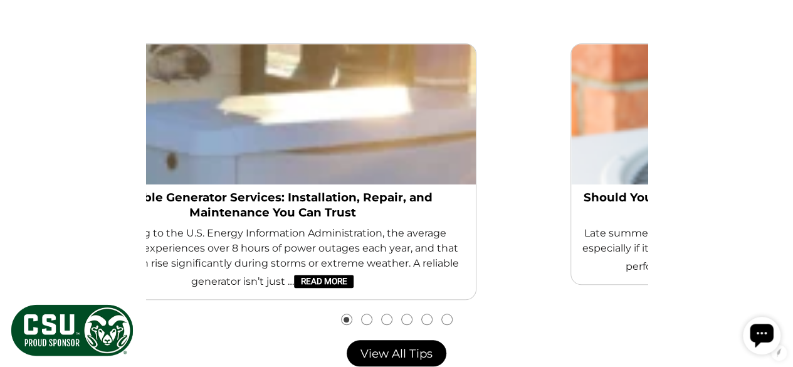
drag, startPoint x: 397, startPoint y: 238, endPoint x: 251, endPoint y: 234, distance: 146.8
click at [255, 234] on span "According to the U.S. Energy Information Administration, the average household …" at bounding box center [273, 257] width 386 height 63
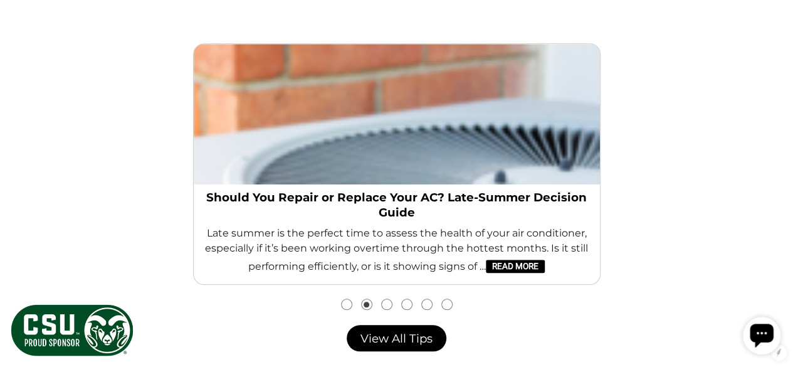
drag, startPoint x: 187, startPoint y: 214, endPoint x: 372, endPoint y: 220, distance: 185.7
click at [372, 220] on div "Should You Repair or Replace Your AC? Late-Summer Decision Guide Late summer is…" at bounding box center [397, 163] width 502 height 241
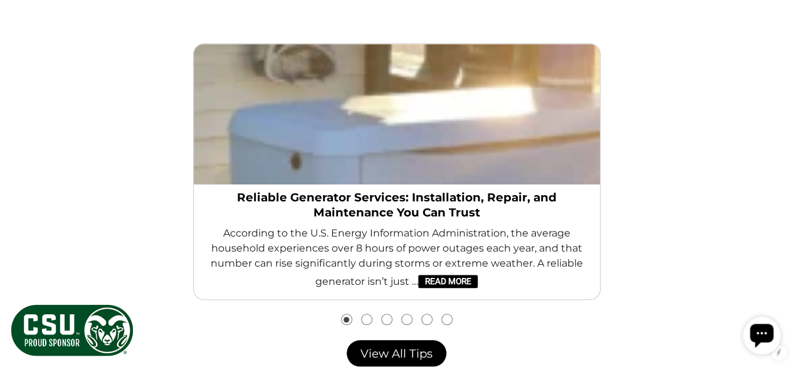
click at [69, 155] on div "Lion's Tips for Homeowners How to Keep Cool Without Overloading Your Electrical…" at bounding box center [396, 162] width 773 height 400
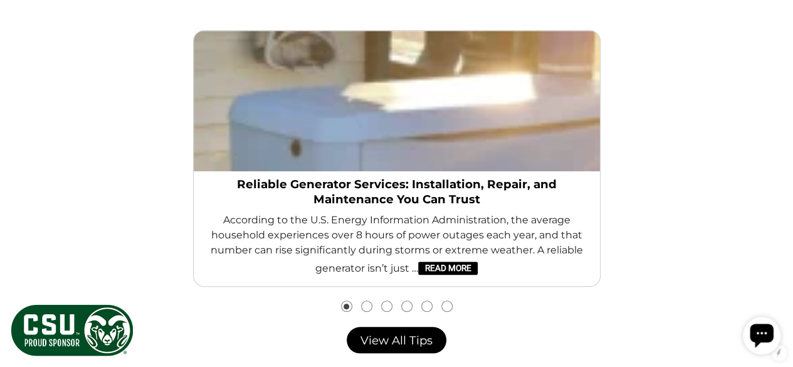
scroll to position [2800, 0]
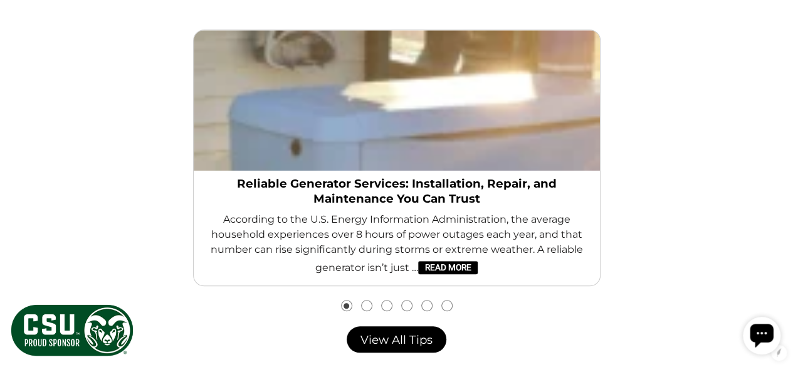
click at [656, 163] on div "Lion's Tips for Homeowners How to Keep Cool Without Overloading Your Electrical…" at bounding box center [396, 148] width 773 height 400
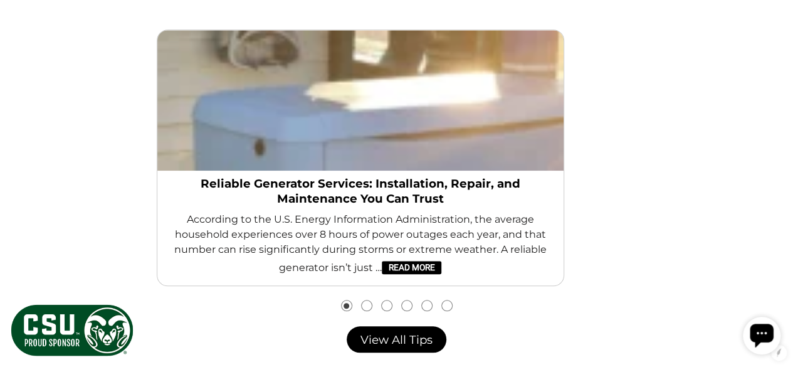
drag, startPoint x: 534, startPoint y: 140, endPoint x: 349, endPoint y: 117, distance: 186.4
click at [349, 117] on img "slide 1 (centered)" at bounding box center [360, 100] width 406 height 140
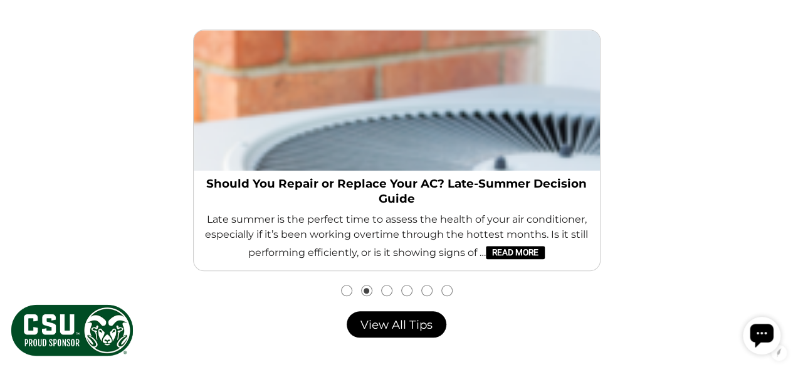
drag, startPoint x: 470, startPoint y: 97, endPoint x: 656, endPoint y: 88, distance: 185.8
click at [656, 88] on div "Lion's Tips for Homeowners How to Keep Cool Without Overloading Your Electrical…" at bounding box center [396, 140] width 773 height 385
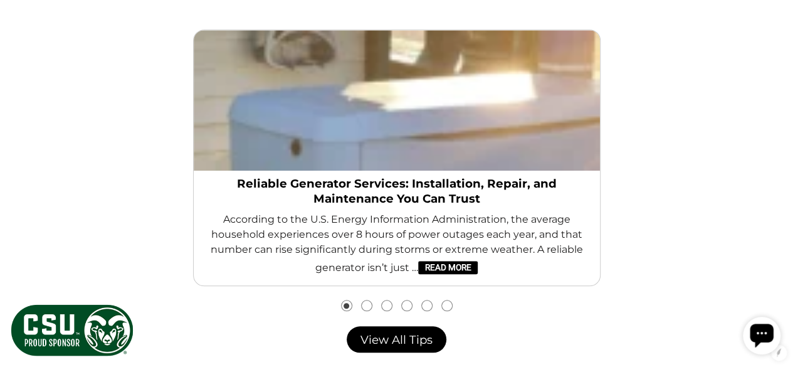
click at [33, 86] on div "Lion's Tips for Homeowners How to Keep Cool Without Overloading Your Electrical…" at bounding box center [396, 148] width 773 height 400
click at [349, 187] on link "Reliable Generator Services: Installation, Repair, and Maintenance You Can Trust" at bounding box center [397, 191] width 386 height 30
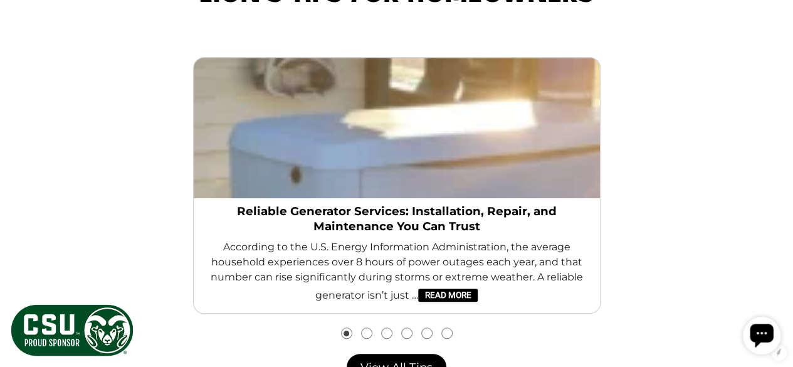
scroll to position [2776, 0]
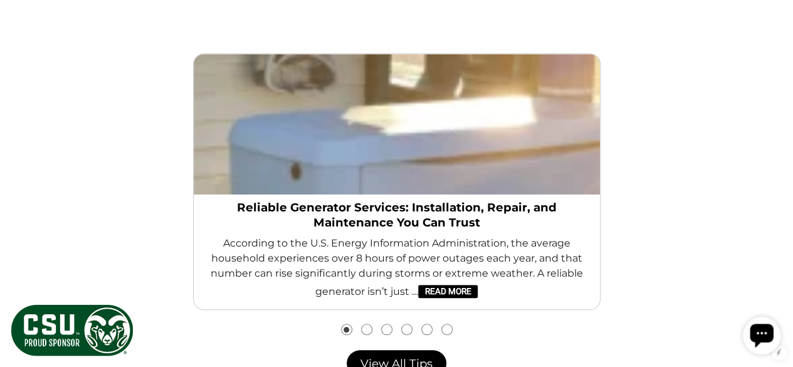
click at [735, 110] on div "Lion's Tips for Homeowners How to Keep Cool Without Overloading Your Electrical…" at bounding box center [396, 172] width 773 height 400
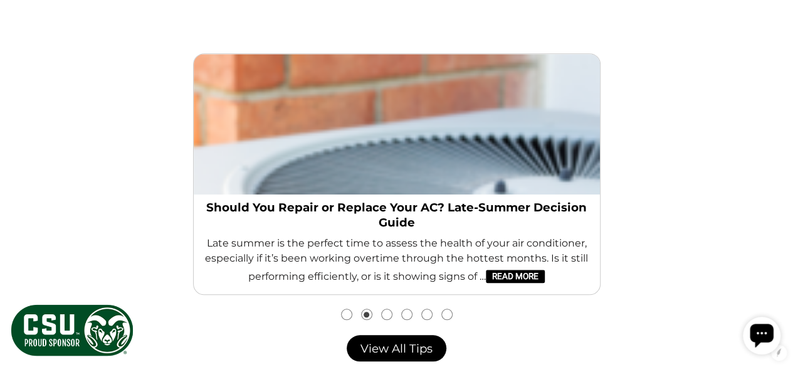
drag, startPoint x: 453, startPoint y: 293, endPoint x: 346, endPoint y: 311, distance: 108.1
click at [346, 311] on div "How to Keep Cool Without Overloading Your Electrical System This Summer Norther…" at bounding box center [397, 181] width 502 height 276
click at [346, 319] on button "Go to slide 1" at bounding box center [347, 314] width 10 height 10
